Goal: Task Accomplishment & Management: Complete application form

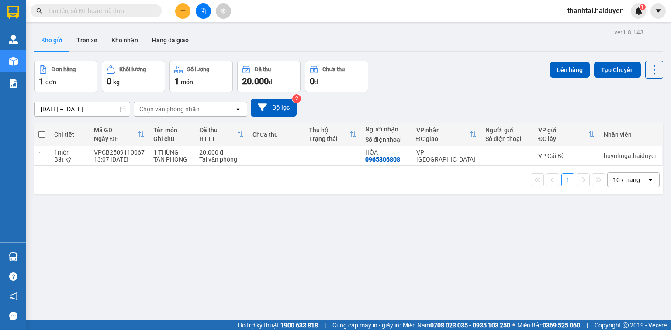
click at [139, 14] on input "text" at bounding box center [99, 11] width 103 height 10
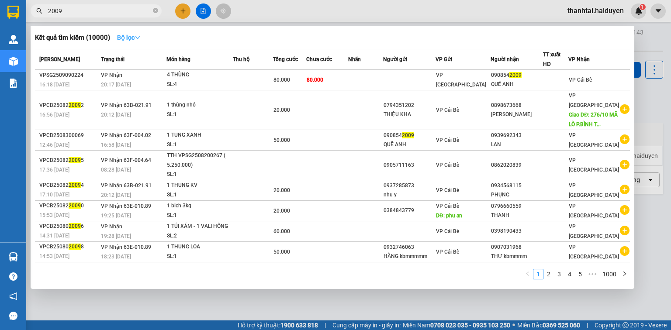
type input "2009"
click at [143, 44] on button "Bộ lọc" at bounding box center [129, 38] width 38 height 14
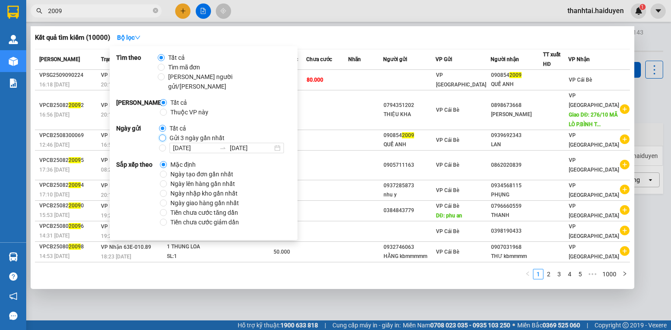
click at [159, 135] on input "Gửi 3 ngày gần nhất" at bounding box center [162, 138] width 7 height 7
radio input "true"
radio input "false"
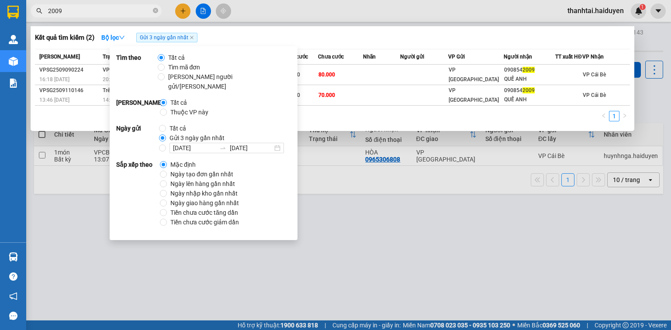
click at [314, 45] on div "Kết quả tìm kiếm ( 2 ) Bộ lọc Gửi 3 ngày gần nhất Mã ĐH Trạng thái Món hàng Thu…" at bounding box center [333, 78] width 604 height 105
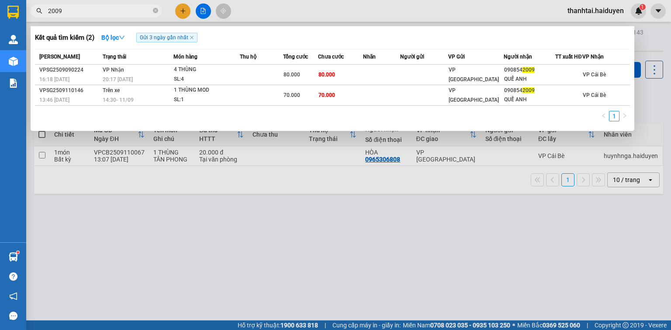
click at [129, 10] on input "2009" at bounding box center [99, 11] width 103 height 10
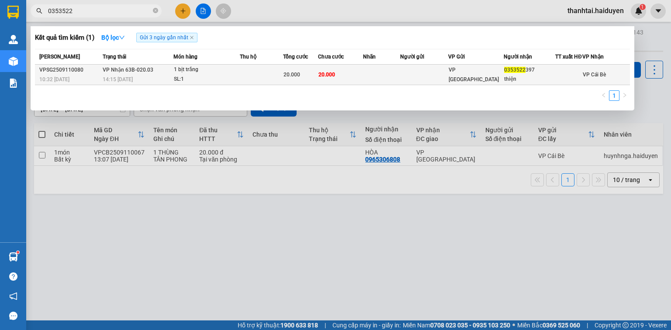
type input "0353522"
click at [283, 85] on td at bounding box center [261, 75] width 43 height 21
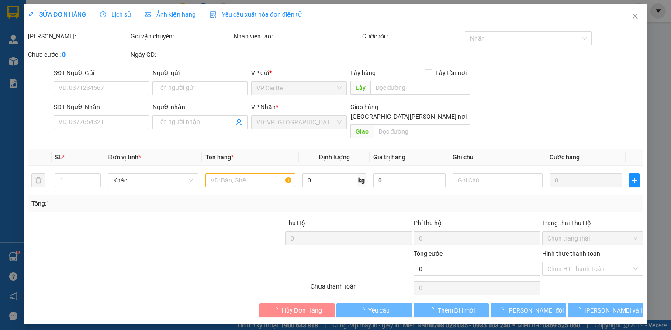
type input "gọi 0888054467"
type input "0353522397"
type input "thiện"
type input "20.000"
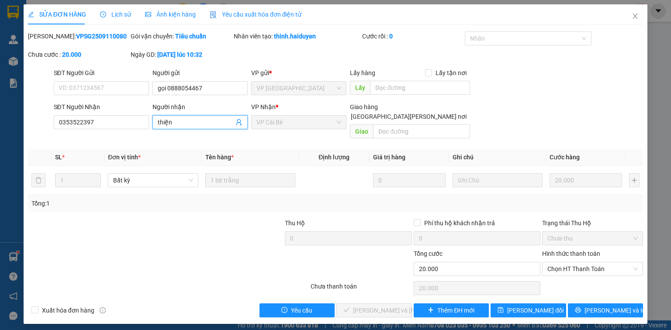
click at [179, 118] on input "thiện" at bounding box center [196, 123] width 76 height 10
type input "thiện(NHẬN CL)"
click at [529, 306] on span "[PERSON_NAME] đổi" at bounding box center [535, 311] width 56 height 10
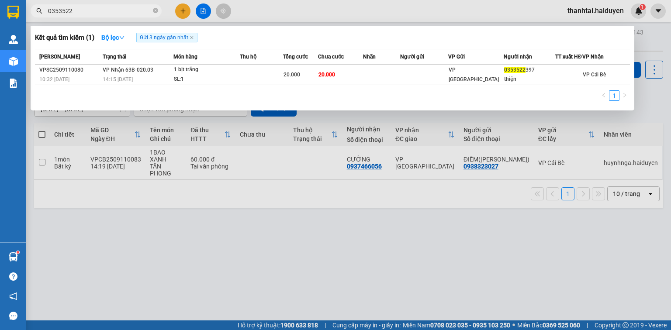
click at [144, 8] on input "0353522" at bounding box center [99, 11] width 103 height 10
drag, startPoint x: 156, startPoint y: 10, endPoint x: 162, endPoint y: 9, distance: 6.7
click at [156, 10] on icon "close-circle" at bounding box center [155, 10] width 5 height 5
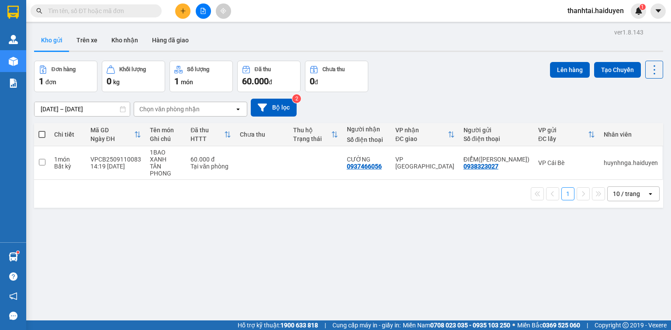
click at [409, 91] on div "Đơn hàng 1 đơn Khối lượng 0 kg Số lượng 1 món Đã thu 60.000 đ Chưa thu 0 đ Lên …" at bounding box center [348, 76] width 629 height 31
click at [189, 9] on button at bounding box center [182, 10] width 15 height 15
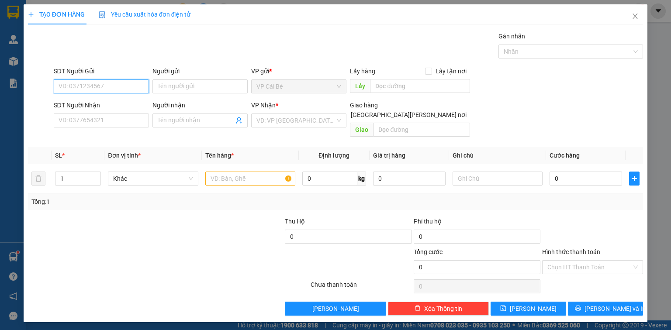
click at [128, 90] on input "SĐT Người Gửi" at bounding box center [101, 87] width 95 height 14
click at [118, 98] on div "0902849979 - DIỆU 0909199987" at bounding box center [104, 104] width 100 height 14
type input "0902849979"
type input "DIỆU 0909199987"
type input "NAM ANH.CB"
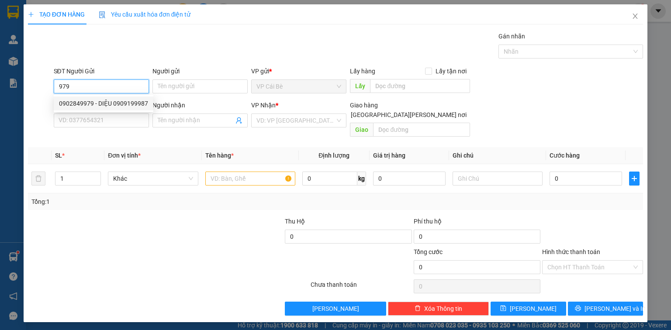
type input "0796097879"
type input "TỨ"
type input "50.000"
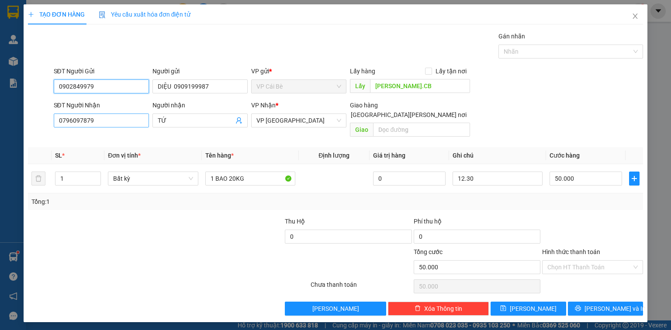
type input "0902849979"
click at [128, 120] on input "0796097879" at bounding box center [101, 121] width 95 height 14
drag, startPoint x: 128, startPoint y: 120, endPoint x: 29, endPoint y: 167, distance: 109.2
click at [128, 120] on input "0796097879" at bounding box center [101, 121] width 95 height 14
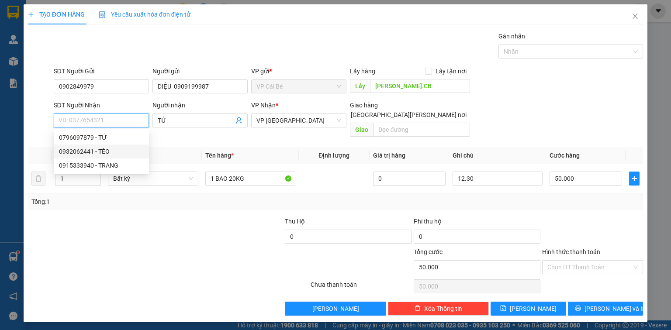
click at [89, 149] on div "0932062441 - TÈO" at bounding box center [101, 152] width 85 height 10
type input "0932062441"
type input "TÈO"
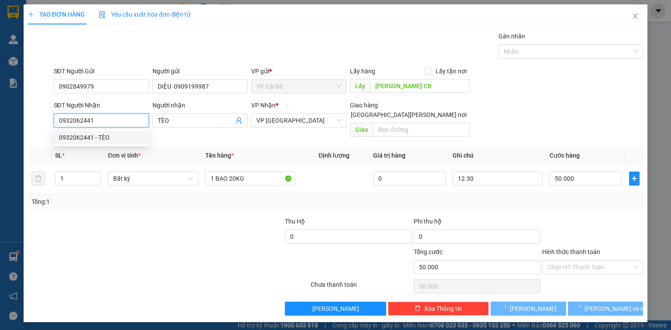
type input "60.000"
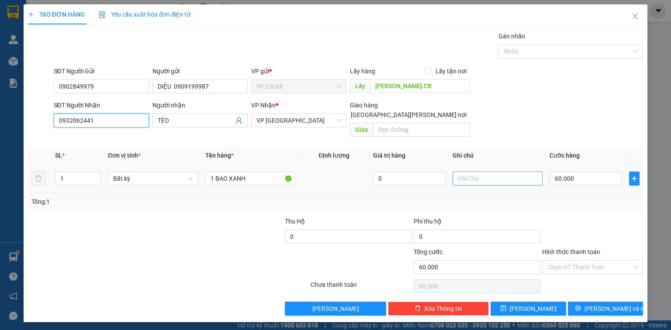
type input "0932062441"
click at [512, 172] on input "text" at bounding box center [498, 179] width 90 height 14
type input "15.30"
click at [554, 98] on form "SĐT Người Gửi 0902849979 Người gửi DIỆU 0909199987 VP gửi * VP Cái Bè Lấy hàng …" at bounding box center [335, 103] width 615 height 74
click at [587, 172] on input "60.000" at bounding box center [586, 179] width 73 height 14
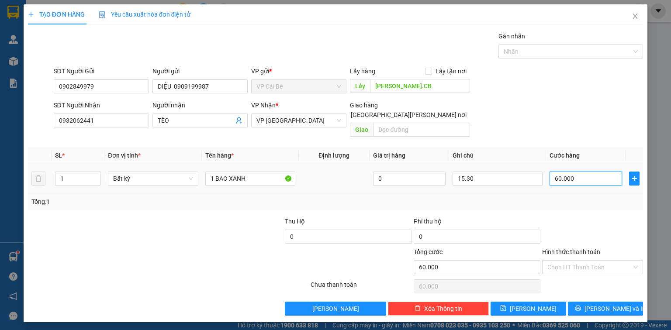
click at [587, 172] on input "60.000" at bounding box center [586, 179] width 73 height 14
type input "5"
type input "50"
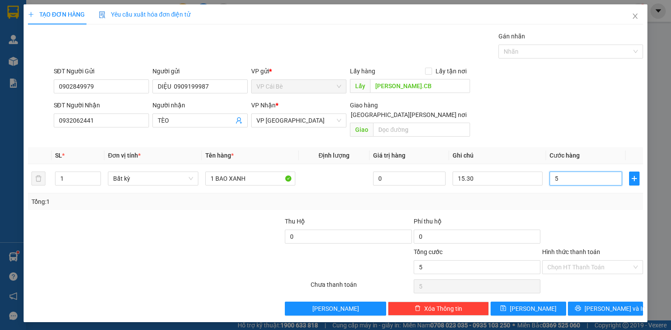
type input "50"
type input "50.000"
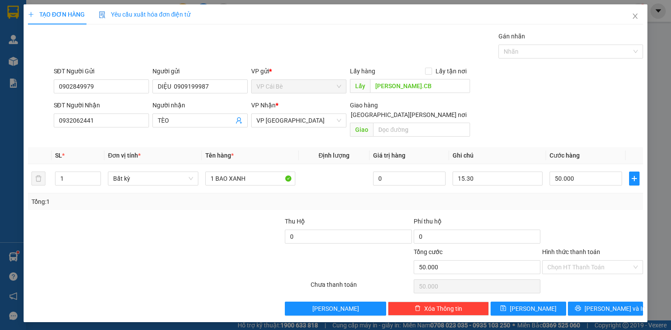
drag, startPoint x: 583, startPoint y: 209, endPoint x: 576, endPoint y: 211, distance: 7.1
click at [583, 217] on div at bounding box center [592, 232] width 103 height 31
click at [601, 261] on input "Hình thức thanh toán" at bounding box center [589, 267] width 84 height 13
click at [611, 217] on div at bounding box center [592, 232] width 103 height 31
click at [626, 302] on button "[PERSON_NAME] và In" at bounding box center [606, 309] width 76 height 14
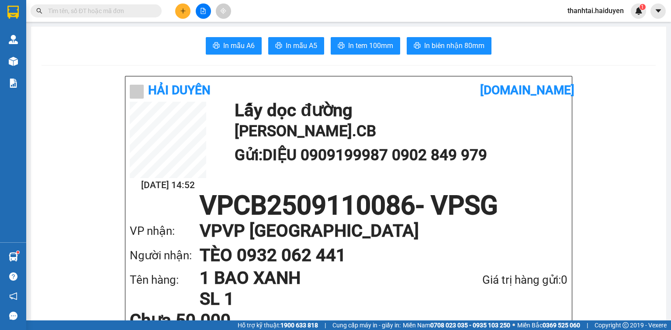
scroll to position [210, 0]
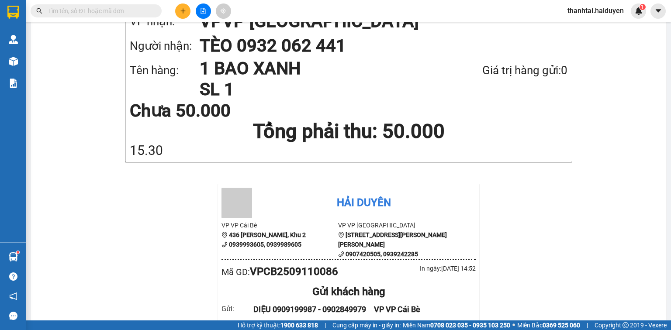
click at [135, 10] on input "text" at bounding box center [99, 11] width 103 height 10
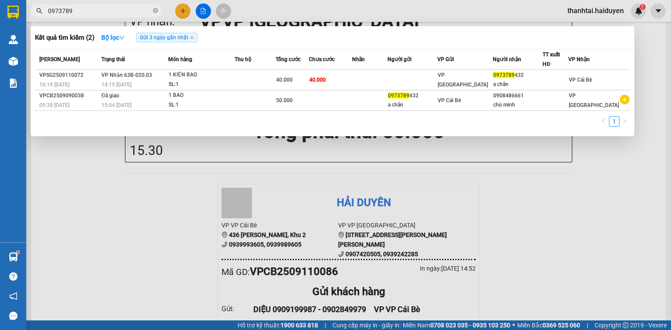
type input "0973789"
click at [155, 10] on icon "close-circle" at bounding box center [155, 10] width 5 height 5
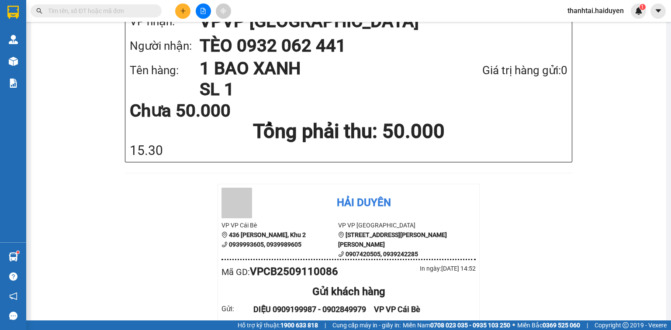
click at [142, 12] on input "text" at bounding box center [99, 11] width 103 height 10
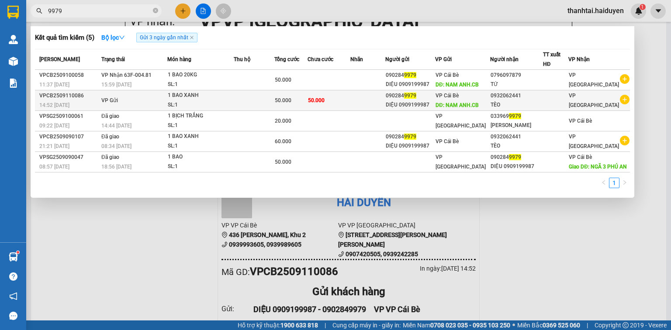
type input "9979"
click at [203, 99] on div "1 BAO XANH" at bounding box center [201, 96] width 66 height 10
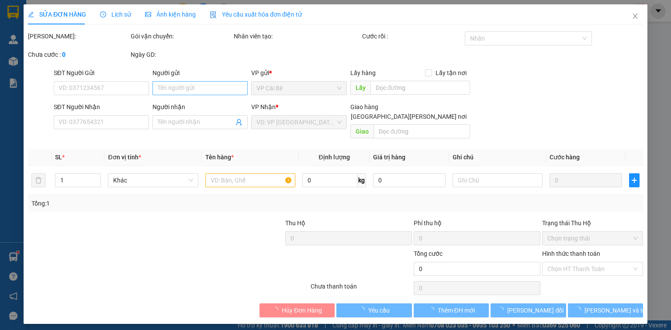
type input "0902849979"
type input "DIỆU 0909199987"
type input "NAM ANH.CB"
type input "0932062441"
type input "TÈO"
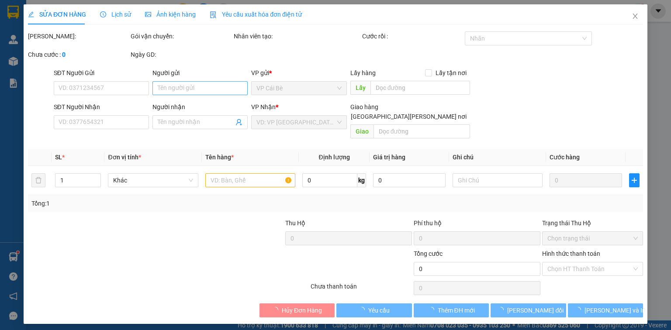
type input "50.000"
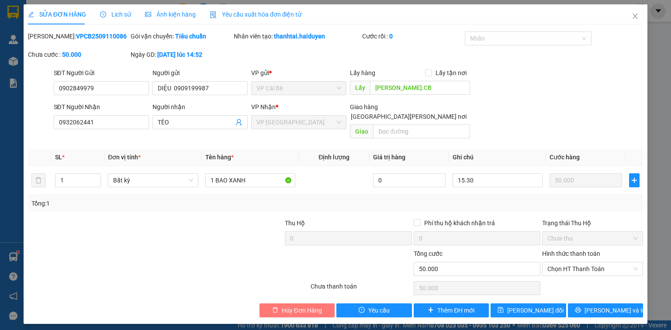
click at [313, 306] on span "Hủy Đơn Hàng" at bounding box center [302, 311] width 40 height 10
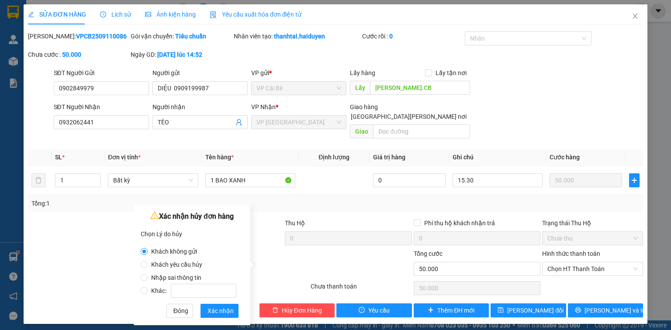
click at [187, 266] on span "Khách yêu cầu hủy" at bounding box center [177, 264] width 58 height 7
click at [148, 266] on input "Khách yêu cầu hủy" at bounding box center [144, 264] width 7 height 7
radio input "true"
radio input "false"
click at [222, 308] on span "Xác nhận" at bounding box center [220, 311] width 26 height 10
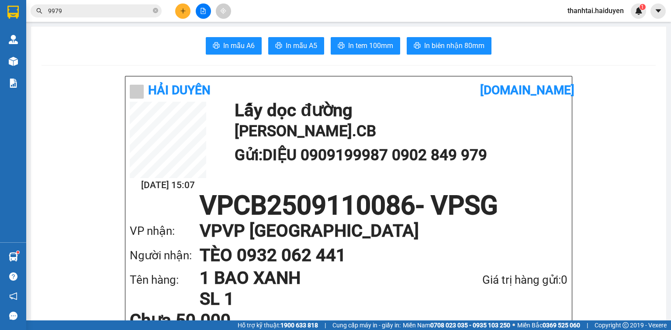
click at [109, 11] on input "9979" at bounding box center [99, 11] width 103 height 10
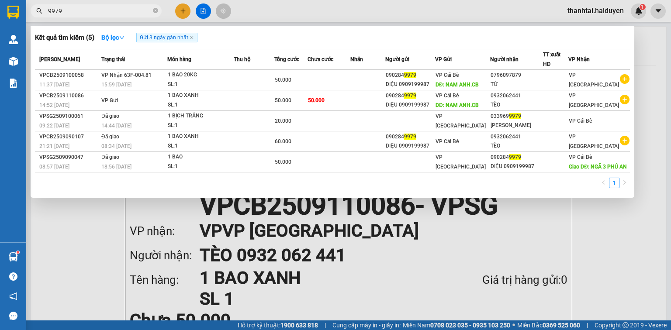
click at [109, 11] on input "9979" at bounding box center [99, 11] width 103 height 10
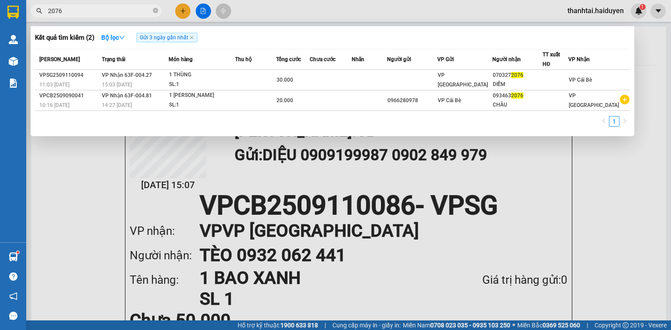
type input "2076"
click at [129, 9] on input "2076" at bounding box center [99, 11] width 103 height 10
click at [155, 10] on icon "close-circle" at bounding box center [155, 10] width 5 height 5
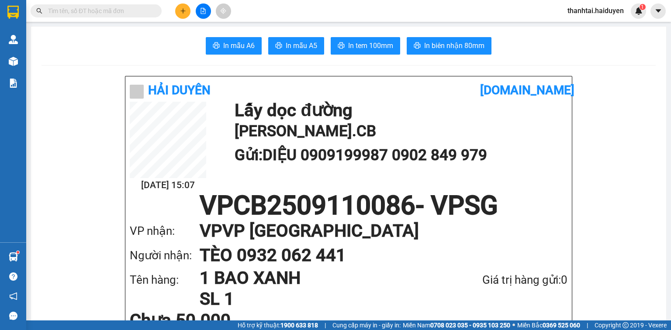
click at [140, 9] on input "text" at bounding box center [99, 11] width 103 height 10
click at [140, 10] on input "text" at bounding box center [99, 11] width 103 height 10
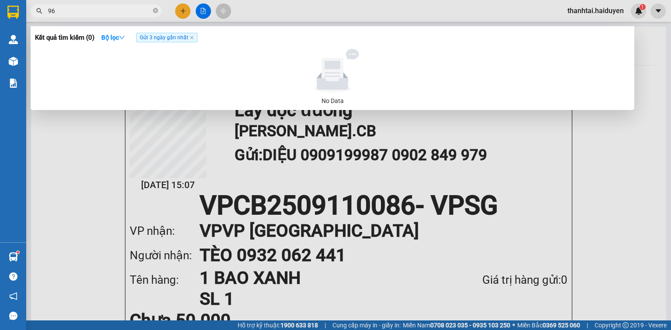
type input "9"
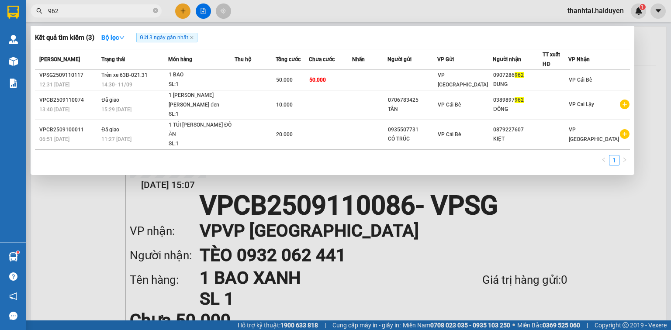
type input "962"
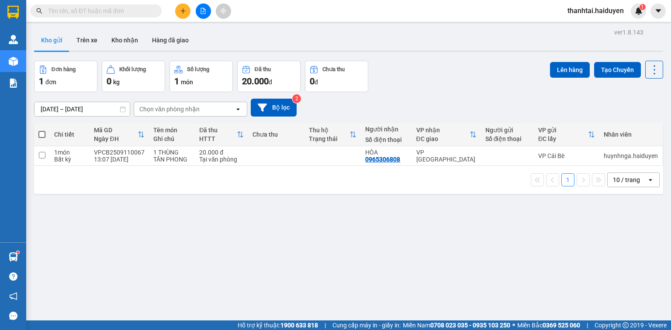
click at [149, 10] on input "text" at bounding box center [99, 11] width 103 height 10
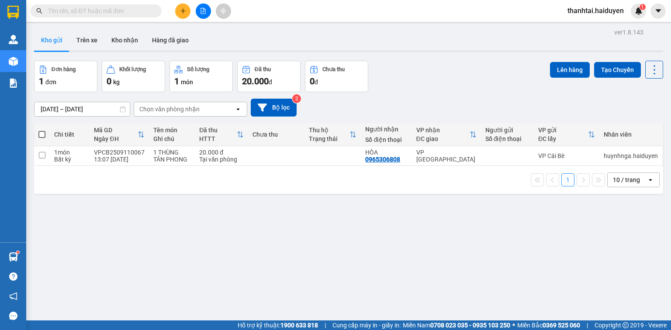
click at [100, 12] on input "text" at bounding box center [99, 11] width 103 height 10
click at [188, 13] on button at bounding box center [182, 10] width 15 height 15
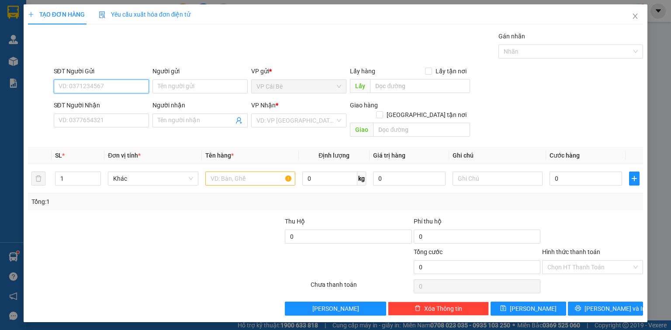
click at [141, 93] on input "SĐT Người Gửi" at bounding box center [101, 87] width 95 height 14
click at [140, 93] on div "SĐT Người Gửi VD: 0371234567" at bounding box center [101, 81] width 95 height 31
click at [142, 103] on div "0902849979 - DIỆU 0909199987" at bounding box center [103, 104] width 89 height 10
type input "0902849979"
type input "DIỆU 0909199987"
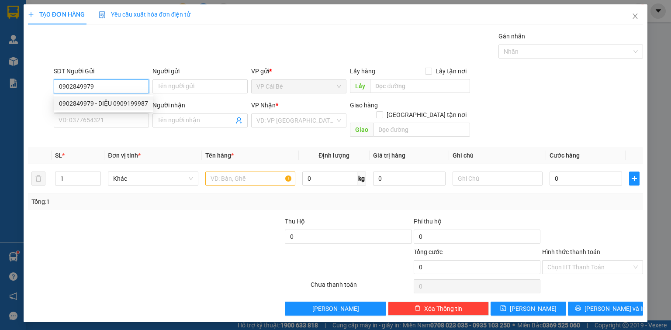
type input "[PERSON_NAME].CB"
type input "0796097879"
type input "TỨ"
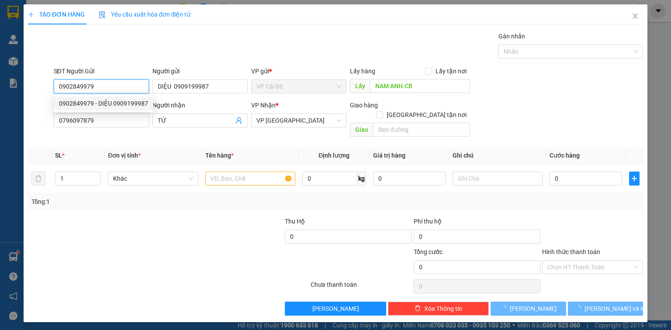
type input "50.000"
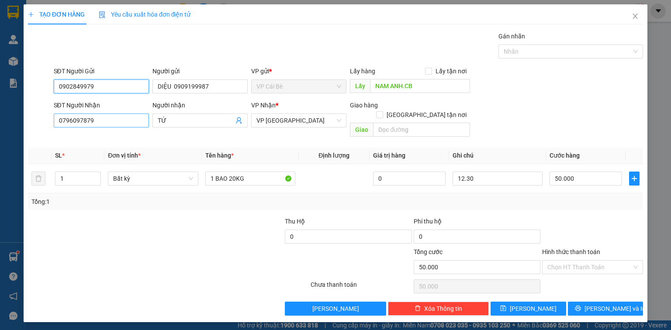
type input "0902849979"
click at [128, 120] on input "0796097879" at bounding box center [101, 121] width 95 height 14
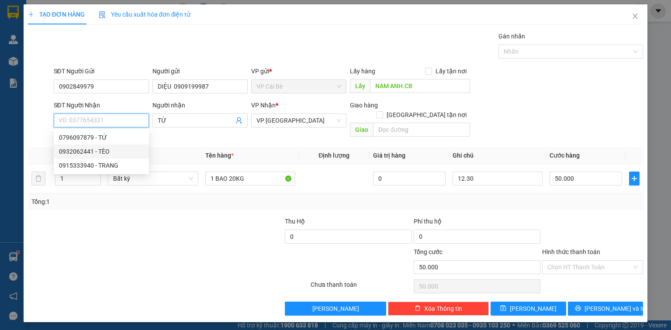
click at [98, 155] on div "0932062441 - TÈO" at bounding box center [101, 152] width 85 height 10
type input "0932062441"
type input "TÈO"
type input "60.000"
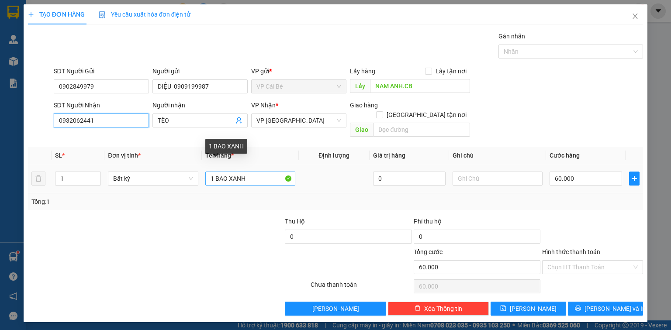
type input "0932062441"
click at [253, 172] on input "1 BAO XANH" at bounding box center [250, 179] width 90 height 14
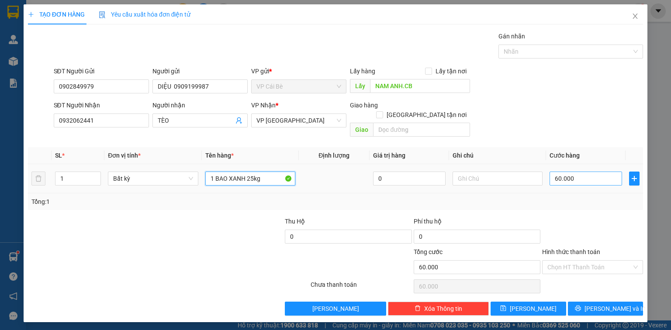
type input "1 BAO XANH 25kg"
click at [598, 172] on input "60.000" at bounding box center [586, 179] width 73 height 14
click at [601, 197] on div "Tổng: 1" at bounding box center [335, 202] width 608 height 10
click at [488, 172] on input "text" at bounding box center [498, 179] width 90 height 14
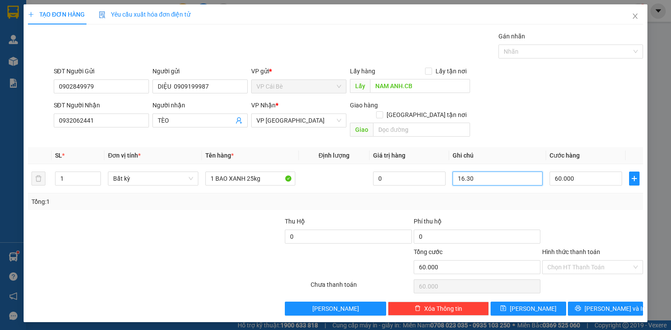
type input "16.30"
click at [529, 122] on div "SĐT Người Nhận 0932062441 Người nhận TÈO VP Nhận * VP Sài Gòn Giao hàng Giao tậ…" at bounding box center [348, 120] width 593 height 40
drag, startPoint x: 593, startPoint y: 300, endPoint x: 566, endPoint y: 305, distance: 27.2
click at [581, 305] on icon "printer" at bounding box center [578, 308] width 6 height 6
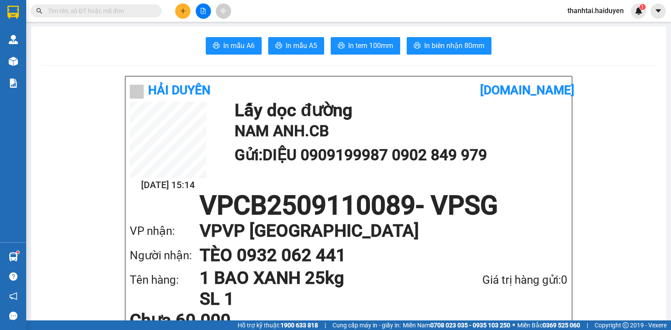
click at [112, 12] on input "text" at bounding box center [99, 11] width 103 height 10
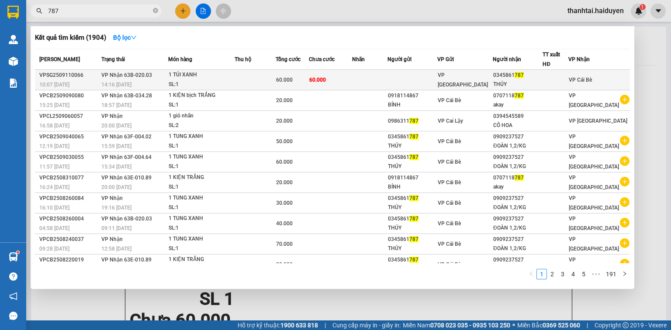
type input "787"
click at [468, 73] on td "VP [GEOGRAPHIC_DATA]" at bounding box center [464, 80] width 55 height 21
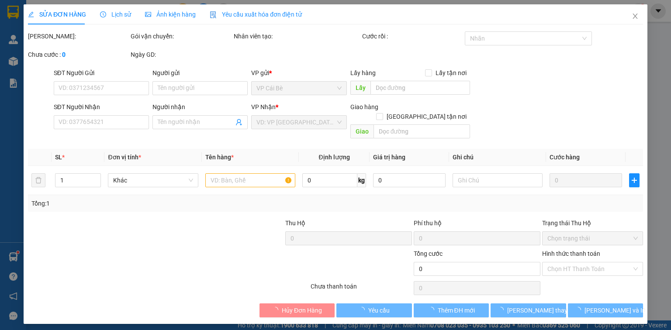
type input "0345861787"
type input "THÚY"
type input "60.000"
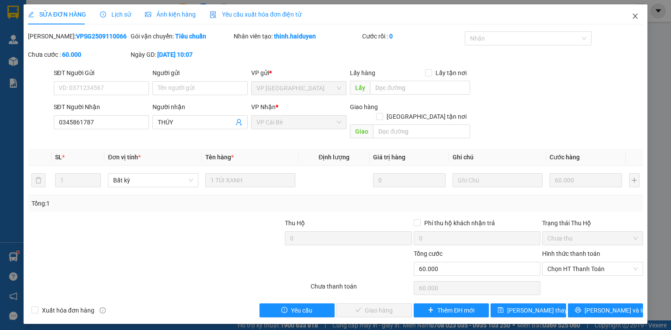
click at [632, 17] on icon "close" at bounding box center [635, 16] width 7 height 7
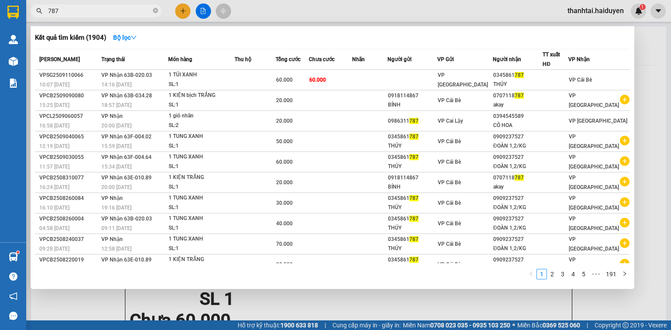
click at [125, 17] on span "787" at bounding box center [96, 10] width 131 height 13
click at [187, 9] on div at bounding box center [335, 165] width 671 height 330
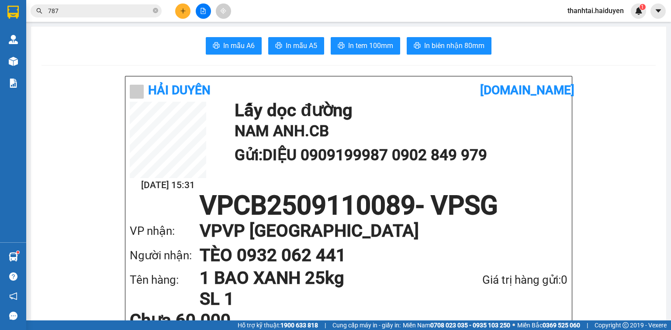
click at [182, 19] on div "Kết quả tìm kiếm ( 1904 ) Bộ lọc Mã ĐH Trạng thái Món hàng Thu hộ Tổng cước Chư…" at bounding box center [335, 11] width 671 height 22
click at [178, 10] on button at bounding box center [182, 10] width 15 height 15
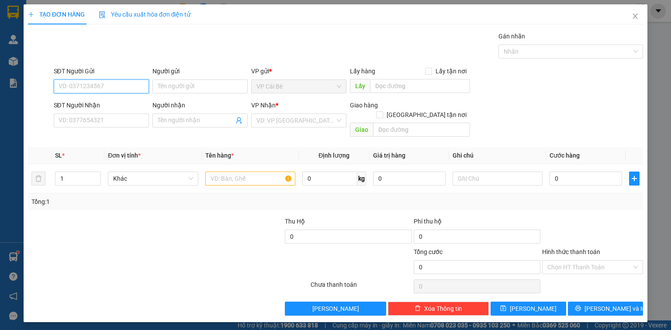
click at [127, 91] on input "SĐT Người Gửi" at bounding box center [101, 87] width 95 height 14
click at [119, 86] on input "9399" at bounding box center [101, 87] width 95 height 14
click at [124, 104] on div "0376259399 - BS NHƯ" at bounding box center [101, 104] width 85 height 10
type input "0376259399"
type input "BS NHƯ"
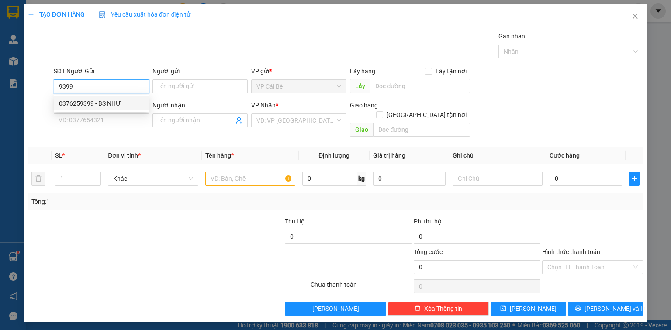
type input "SACOMBANK"
type input "0949664800"
type input "TUẤN"
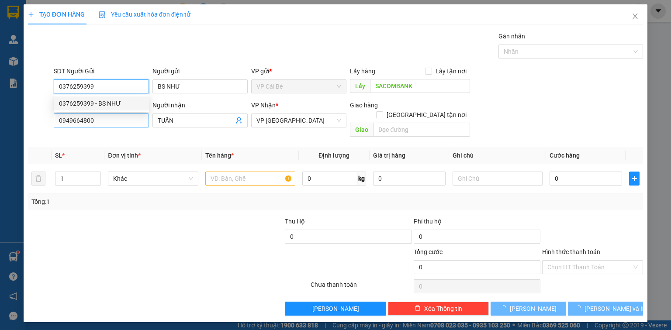
type input "20.000"
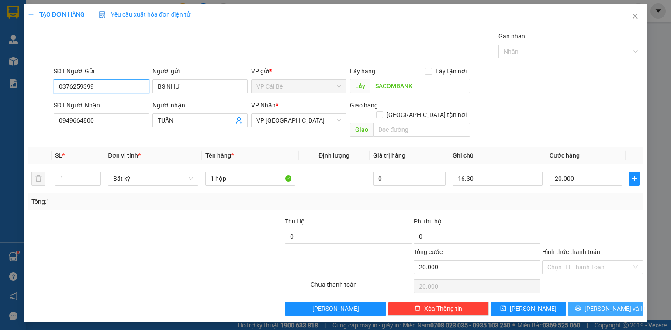
type input "0376259399"
click at [599, 304] on span "[PERSON_NAME] và In" at bounding box center [614, 309] width 61 height 10
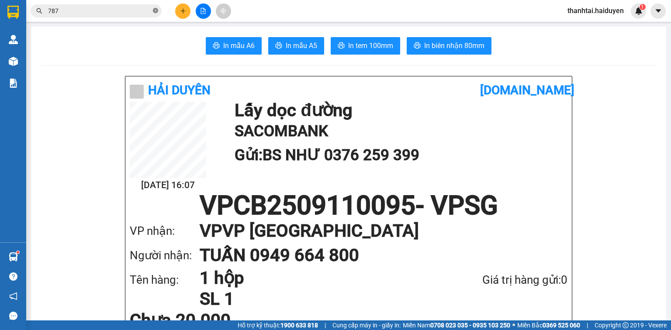
click at [155, 13] on icon "close-circle" at bounding box center [155, 10] width 5 height 5
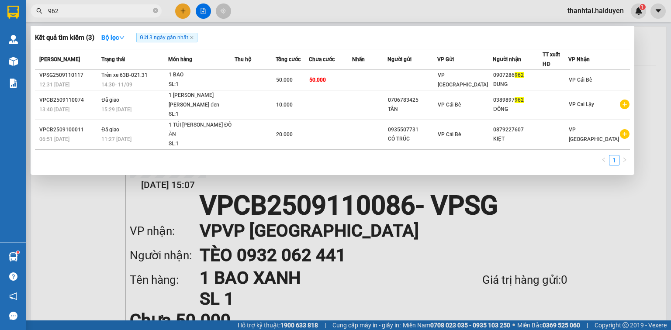
click at [121, 15] on input "962" at bounding box center [99, 11] width 103 height 10
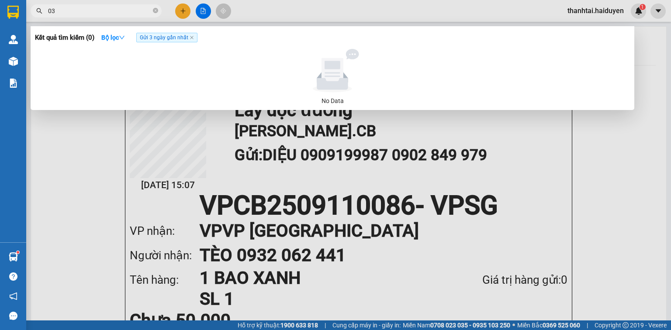
type input "0"
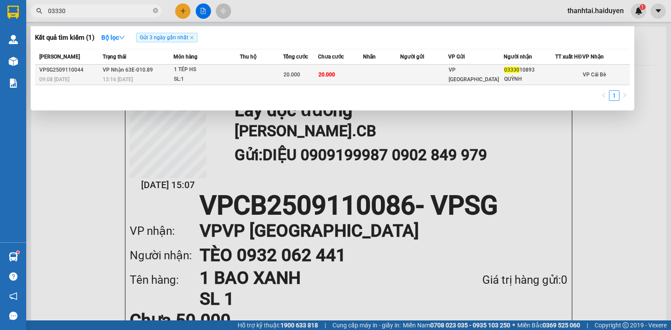
type input "03330"
click at [353, 77] on td "20.000" at bounding box center [340, 75] width 45 height 21
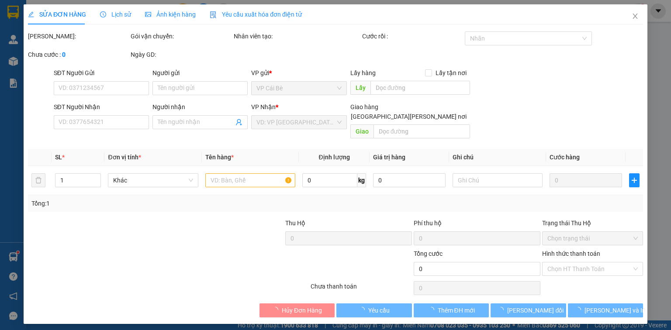
type input "0333010893"
type input "QUỲNH"
type input "20.000"
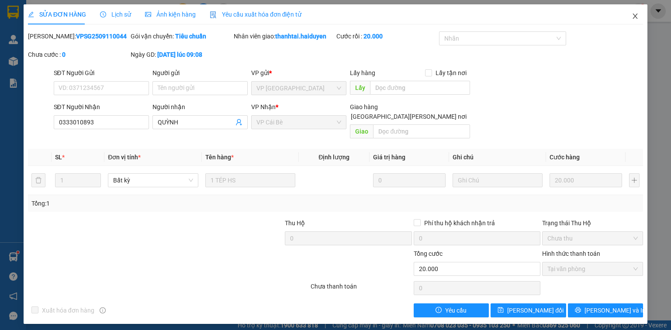
click at [635, 16] on icon "close" at bounding box center [635, 16] width 5 height 5
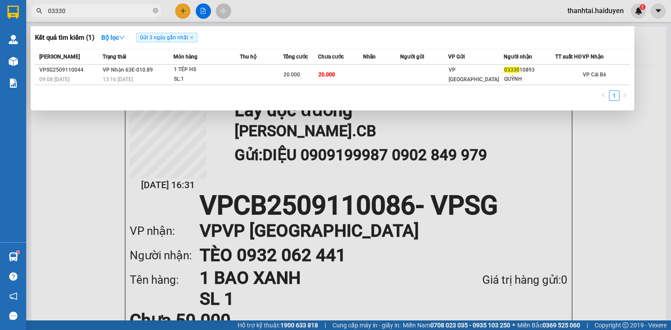
drag, startPoint x: 155, startPoint y: 10, endPoint x: 159, endPoint y: 11, distance: 4.8
click at [156, 10] on icon "close-circle" at bounding box center [155, 10] width 5 height 5
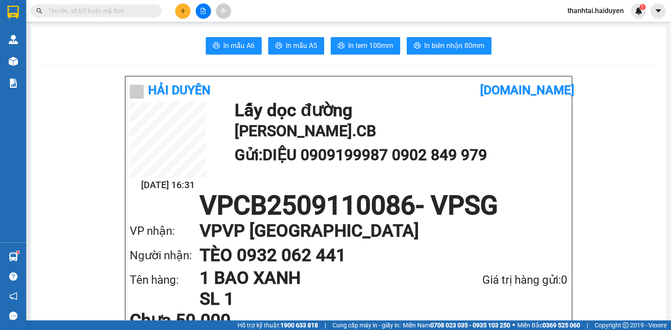
click at [149, 12] on input "text" at bounding box center [99, 11] width 103 height 10
click at [123, 16] on span at bounding box center [96, 10] width 131 height 13
click at [145, 5] on span at bounding box center [96, 10] width 131 height 13
click at [145, 12] on input "text" at bounding box center [99, 11] width 103 height 10
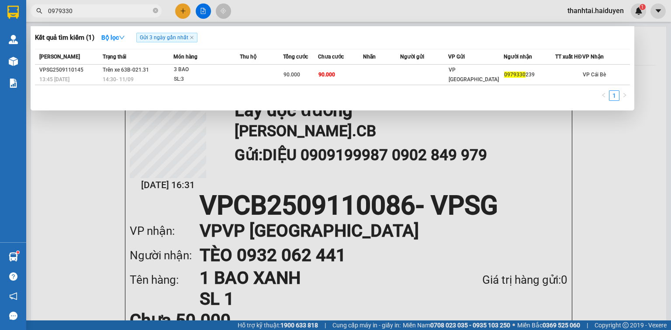
click at [112, 11] on input "0979330" at bounding box center [99, 11] width 103 height 10
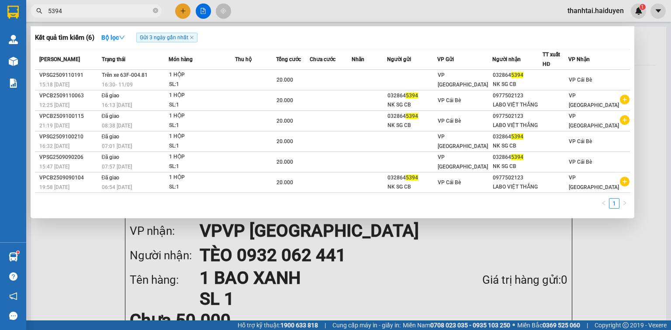
click at [121, 7] on input "5394" at bounding box center [99, 11] width 103 height 10
paste input "082287007"
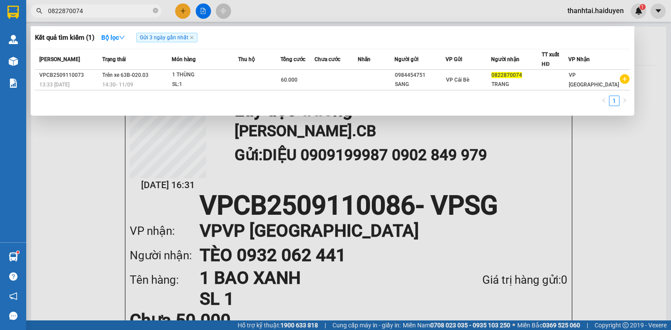
click at [121, 9] on input "0822870074" at bounding box center [99, 11] width 103 height 10
drag, startPoint x: 121, startPoint y: 9, endPoint x: 117, endPoint y: 6, distance: 5.0
click at [121, 9] on input "0822870074" at bounding box center [99, 11] width 103 height 10
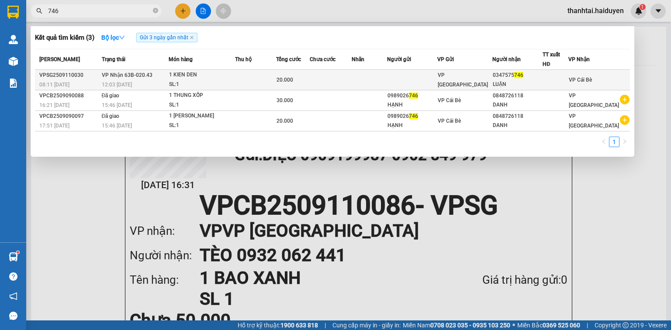
type input "746"
click at [387, 80] on td at bounding box center [369, 80] width 35 height 21
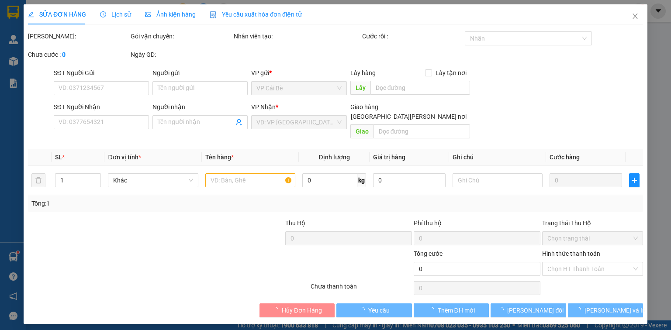
type input "0347575746"
type input "LUẬN"
type input "20.000"
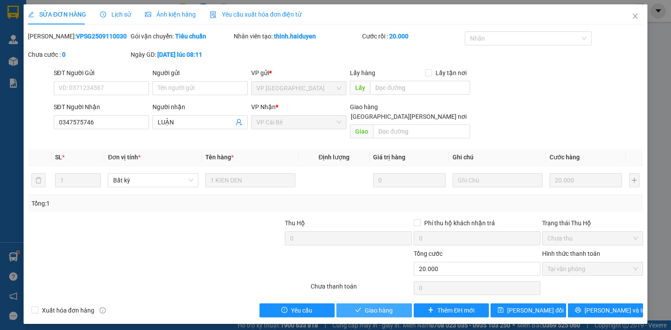
click at [404, 304] on button "Giao hàng" at bounding box center [374, 311] width 76 height 14
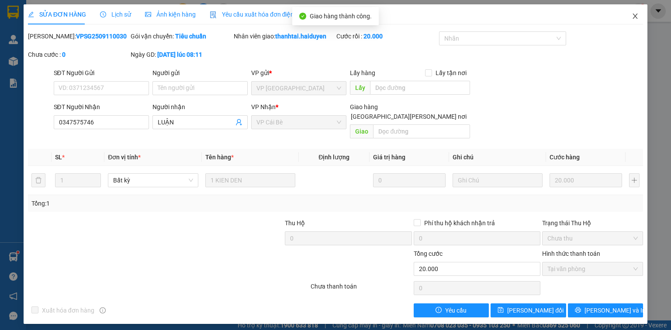
click at [635, 17] on icon "close" at bounding box center [635, 16] width 5 height 5
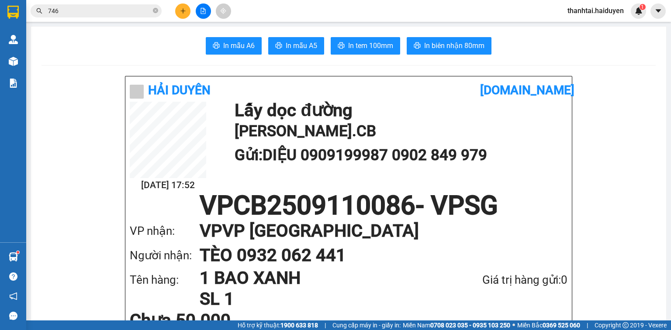
click at [152, 4] on span "746" at bounding box center [96, 10] width 131 height 13
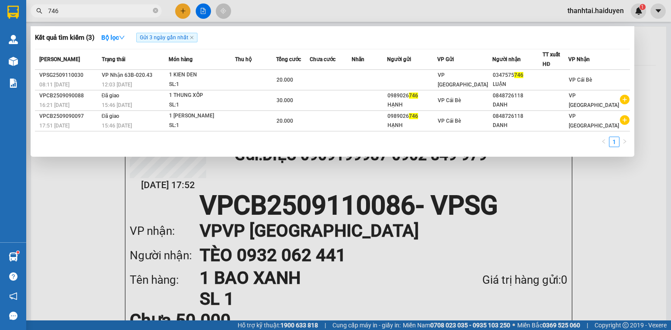
click at [149, 10] on input "746" at bounding box center [99, 11] width 103 height 10
drag, startPoint x: 149, startPoint y: 10, endPoint x: 149, endPoint y: 5, distance: 4.5
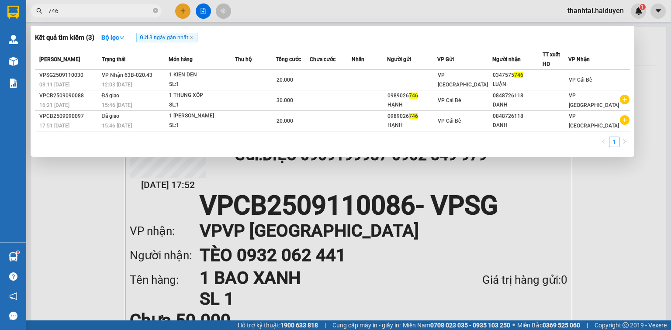
click at [149, 9] on input "746" at bounding box center [99, 11] width 103 height 10
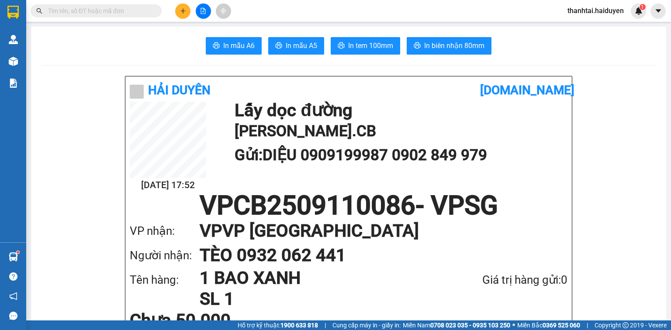
click at [145, 13] on input "text" at bounding box center [99, 11] width 103 height 10
click at [122, 10] on input "text" at bounding box center [99, 11] width 103 height 10
drag, startPoint x: 122, startPoint y: 10, endPoint x: 98, endPoint y: 38, distance: 36.5
click at [122, 10] on input "text" at bounding box center [99, 11] width 103 height 10
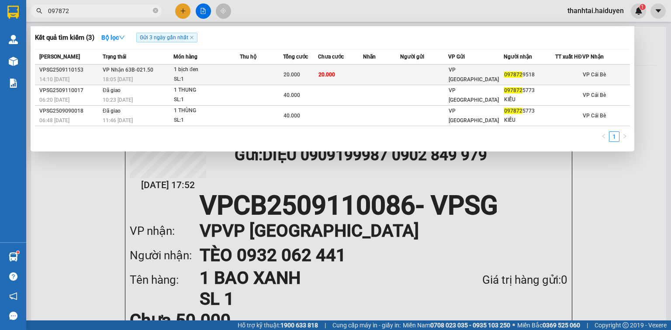
type input "097872"
click at [164, 75] on td "VP Nhận 63B-021.50 18:05 - 11/09" at bounding box center [136, 75] width 73 height 21
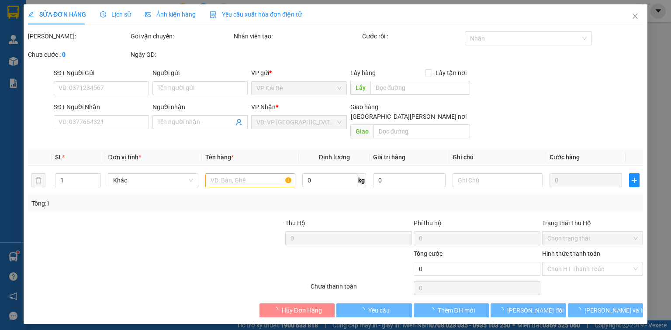
type input "0978729518"
type input "20.000"
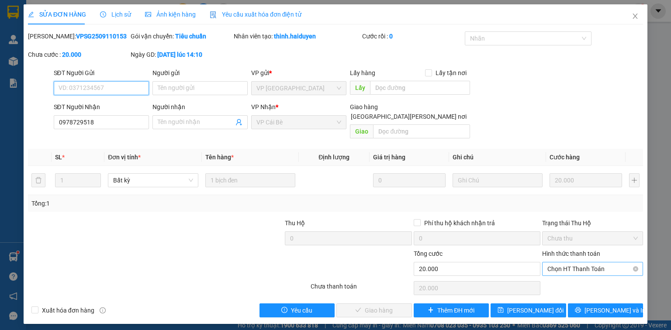
click at [592, 263] on span "Chọn HT Thanh Toán" at bounding box center [592, 269] width 90 height 13
click at [593, 270] on div "Tại văn phòng" at bounding box center [592, 277] width 101 height 14
type input "0"
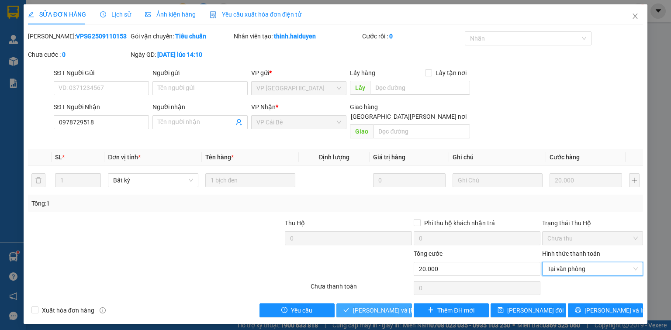
click at [399, 306] on span "[PERSON_NAME] và Giao hàng" at bounding box center [412, 311] width 118 height 10
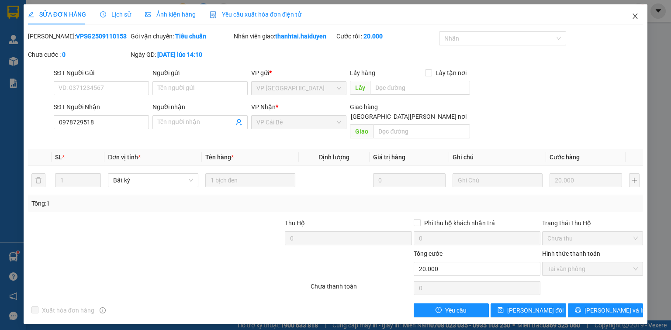
click at [640, 19] on span "Close" at bounding box center [635, 16] width 24 height 24
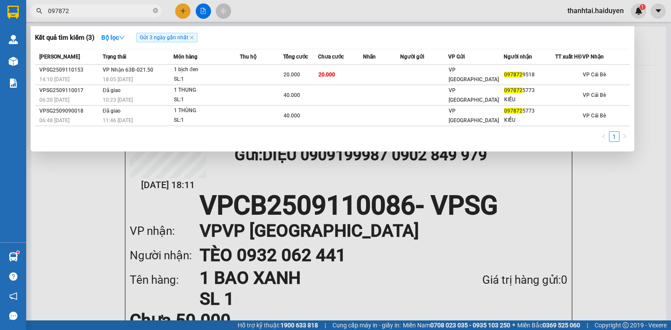
click at [108, 7] on input "097872" at bounding box center [99, 11] width 103 height 10
click at [108, 12] on input "097872" at bounding box center [99, 11] width 103 height 10
paste input "3441013"
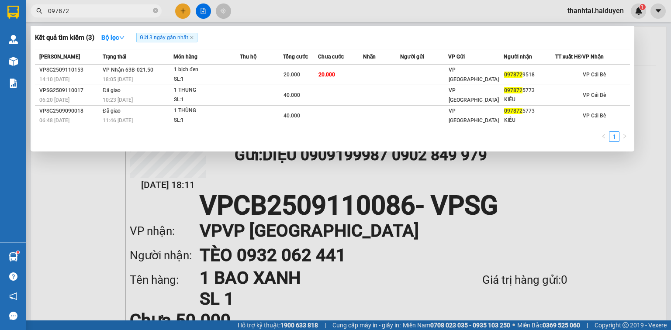
type input "0973441013"
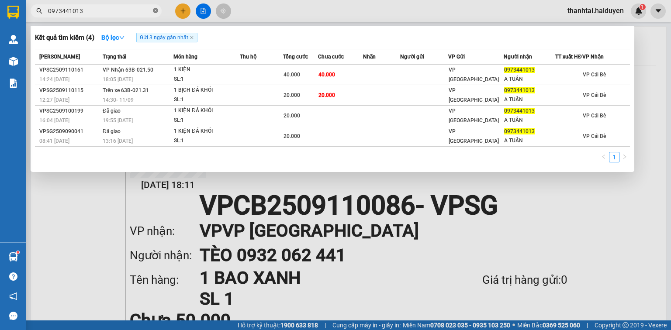
click at [156, 10] on icon "close-circle" at bounding box center [155, 10] width 5 height 5
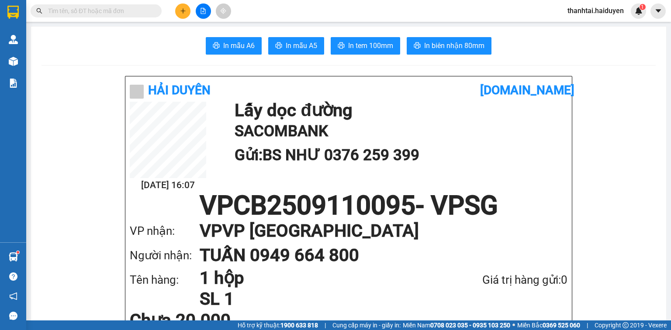
click at [126, 10] on input "text" at bounding box center [99, 11] width 103 height 10
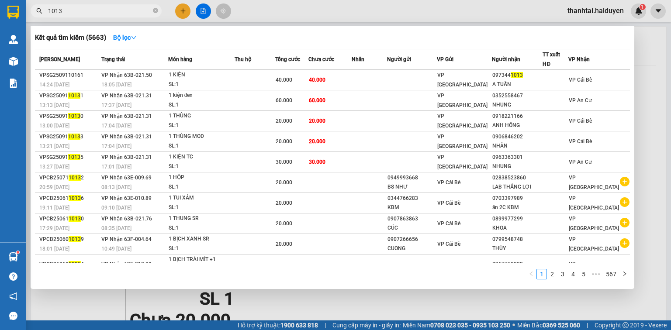
type input "1013"
click at [128, 45] on div "Kết quả tìm kiếm ( 5663 ) Bộ lọc Mã ĐH Trạng thái Món hàng Thu hộ Tổng cước Chư…" at bounding box center [333, 157] width 604 height 263
click at [128, 41] on strong "Bộ lọc" at bounding box center [125, 37] width 24 height 7
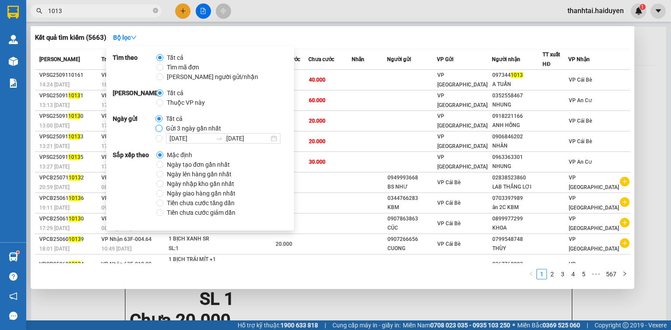
click at [161, 128] on input "Gửi 3 ngày gần nhất" at bounding box center [159, 128] width 7 height 7
radio input "true"
radio input "false"
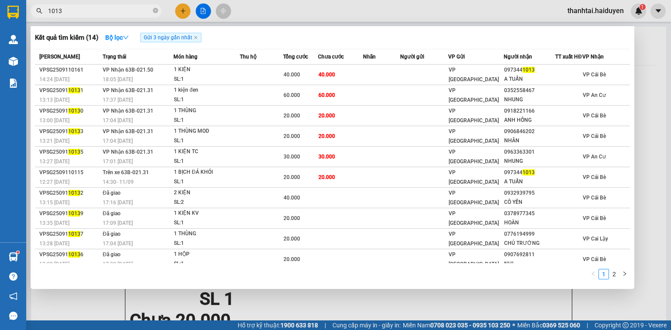
click at [373, 53] on th "Nhãn" at bounding box center [381, 56] width 37 height 15
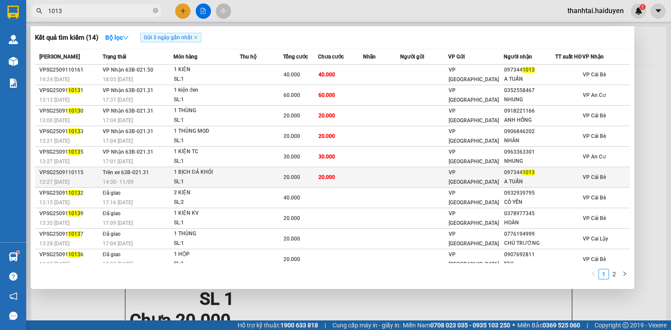
click at [387, 185] on td at bounding box center [381, 177] width 37 height 21
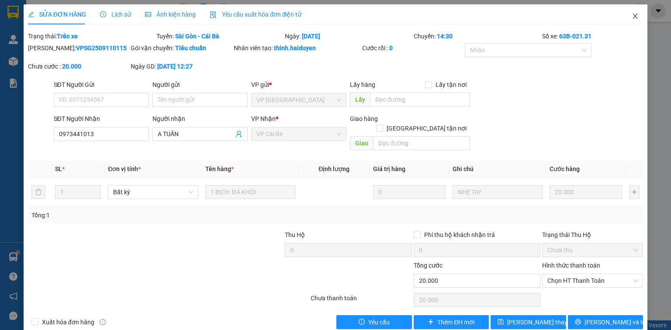
click at [633, 17] on icon "close" at bounding box center [635, 16] width 5 height 5
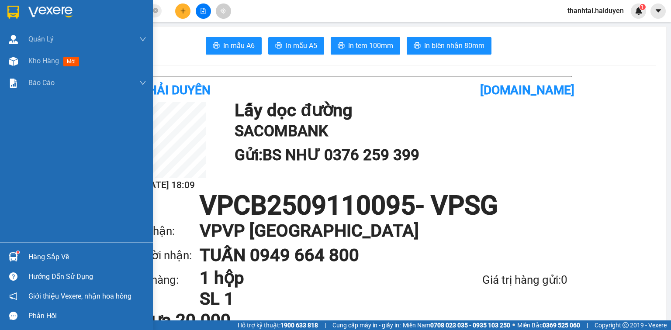
click at [19, 65] on div at bounding box center [13, 61] width 15 height 15
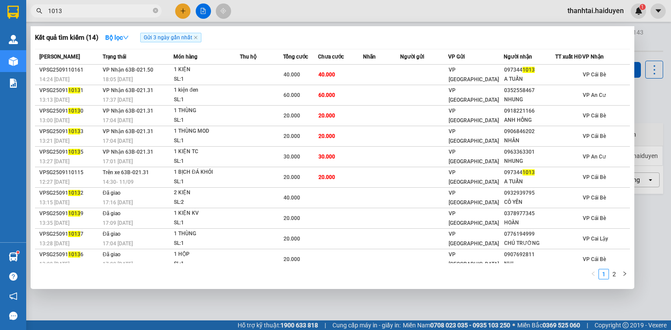
click at [151, 10] on span "1013" at bounding box center [96, 10] width 131 height 13
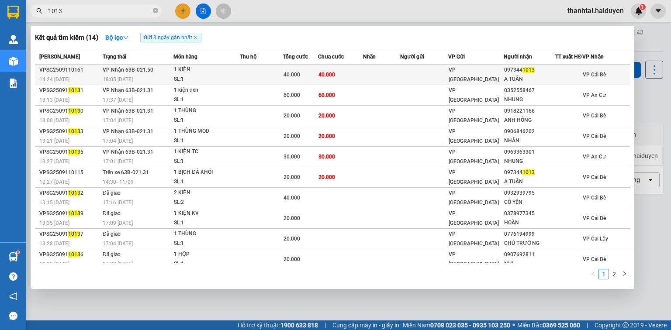
click at [334, 85] on td "40.000" at bounding box center [340, 75] width 45 height 21
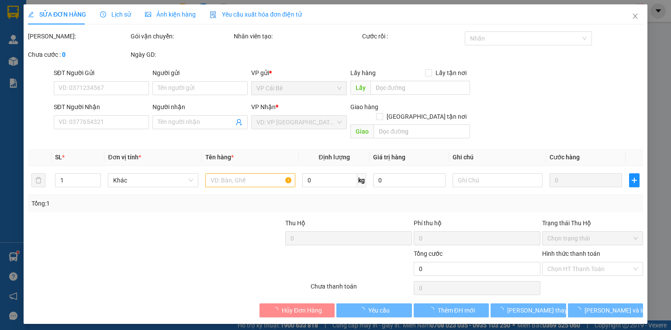
type input "0973441013"
type input "A TUẤN"
type input "40.000"
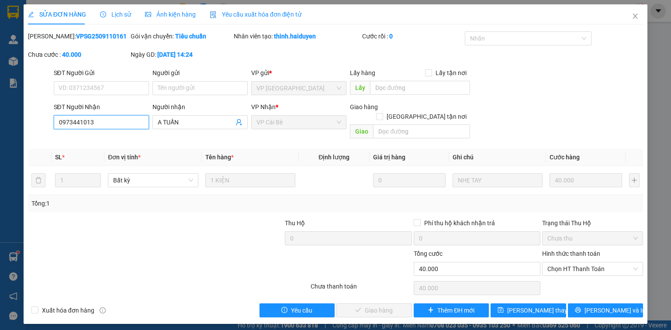
click at [122, 123] on input "0973441013" at bounding box center [101, 122] width 95 height 14
click at [635, 17] on icon "close" at bounding box center [635, 16] width 7 height 7
